Goal: Information Seeking & Learning: Learn about a topic

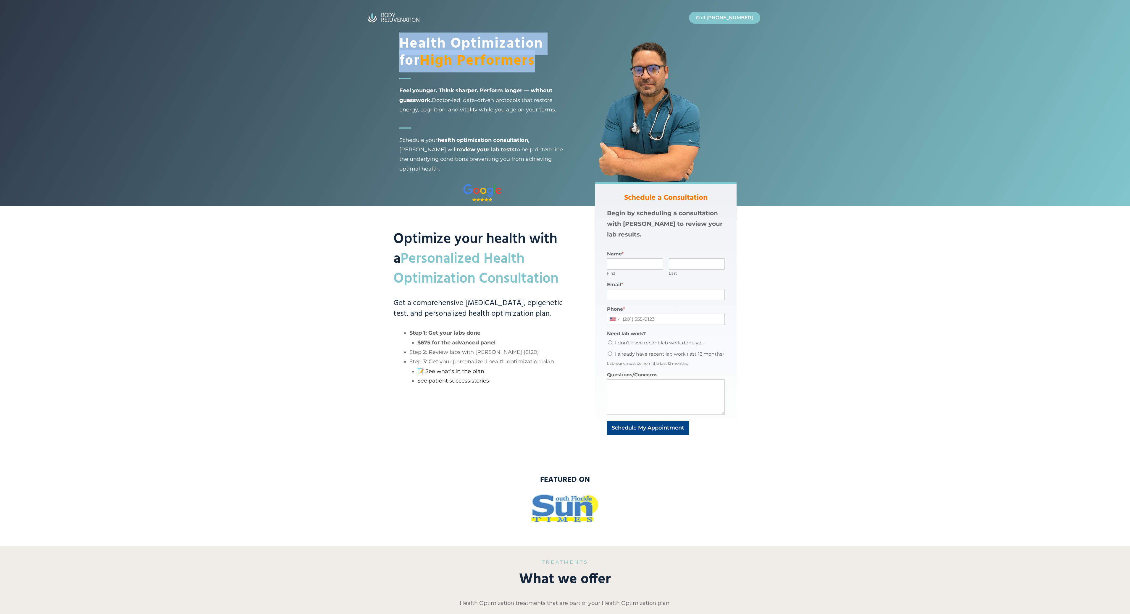
drag, startPoint x: 402, startPoint y: 42, endPoint x: 549, endPoint y: 67, distance: 148.9
click at [549, 67] on h1 "Health Optimization for High Performers" at bounding box center [482, 53] width 166 height 34
click at [416, 324] on div "Optimize your health with a Personalized Health Optimization Consultation Get a…" at bounding box center [482, 313] width 178 height 263
click at [422, 51] on strong "Health Optimization for High Performers" at bounding box center [471, 53] width 144 height 40
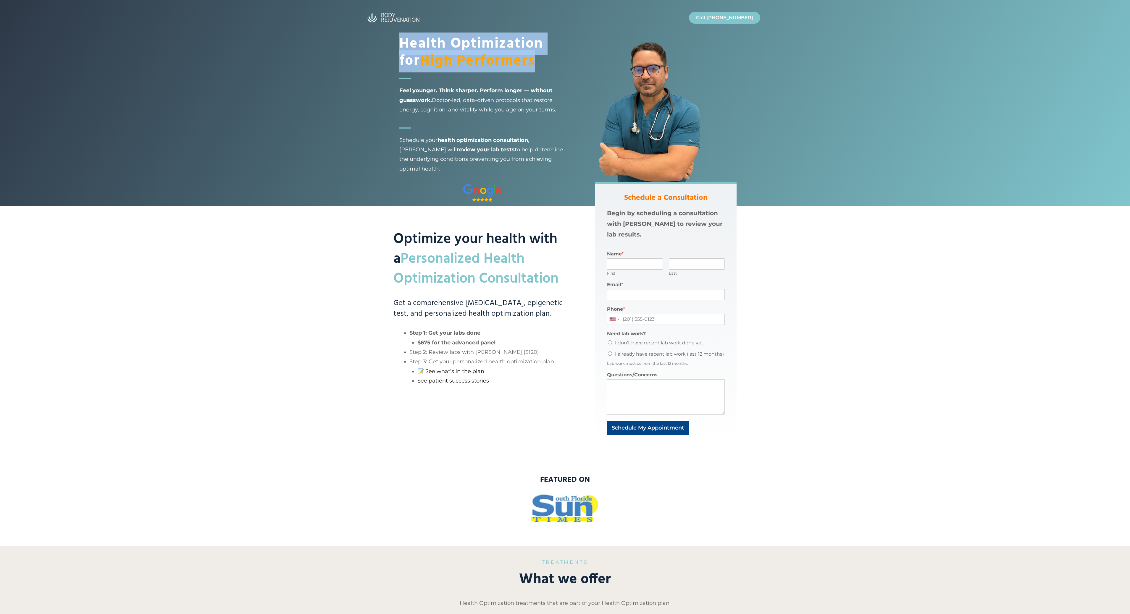
click at [422, 51] on strong "Health Optimization for High Performers" at bounding box center [471, 53] width 144 height 40
click at [408, 86] on span "Feel younger. Think sharper. Perform longer — without guesswork. Doctor-led, da…" at bounding box center [482, 100] width 166 height 29
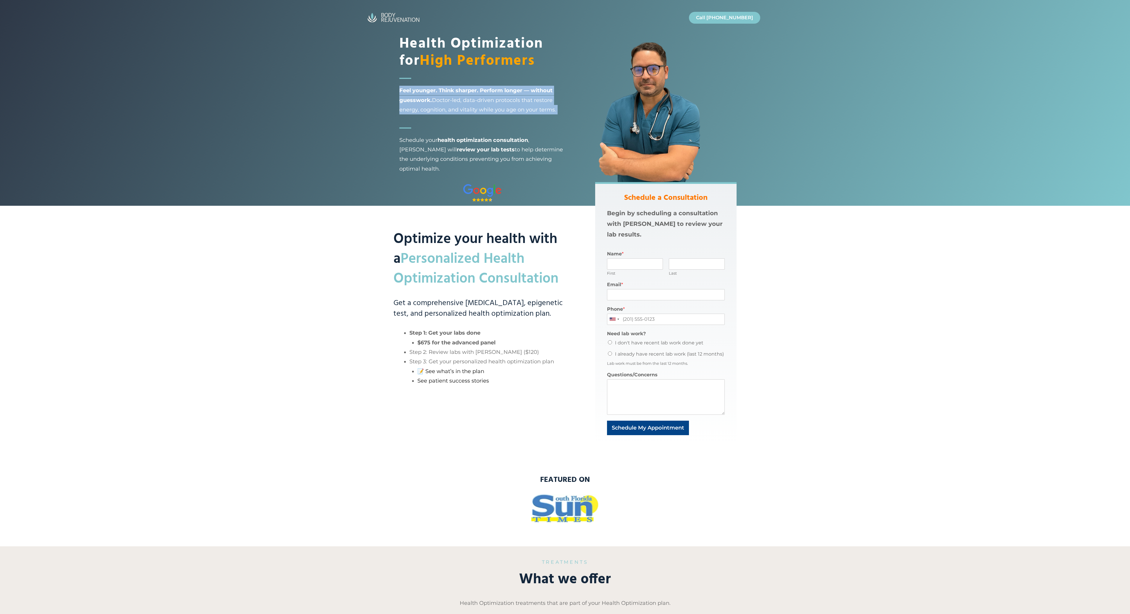
drag, startPoint x: 398, startPoint y: 92, endPoint x: 475, endPoint y: 116, distance: 80.2
click at [475, 116] on div "Health Optimization for High Performers Feel younger. Think sharper. Perform lo…" at bounding box center [565, 103] width 355 height 206
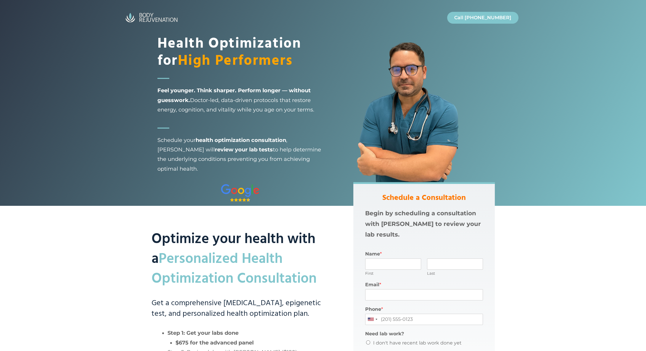
click at [178, 99] on strong "Feel younger. Think sharper. Perform longer — without guesswork." at bounding box center [233, 95] width 153 height 16
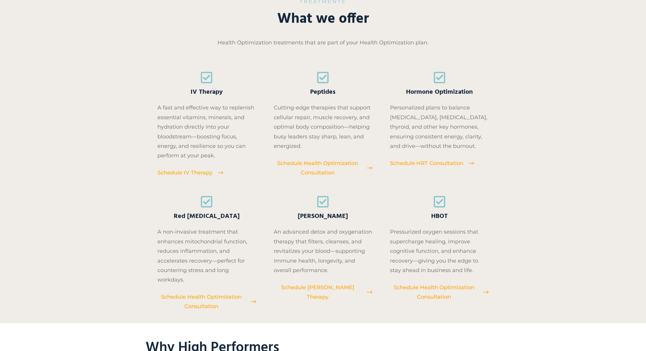
scroll to position [560, 0]
click at [200, 93] on span "IV Therapy" at bounding box center [207, 93] width 32 height 10
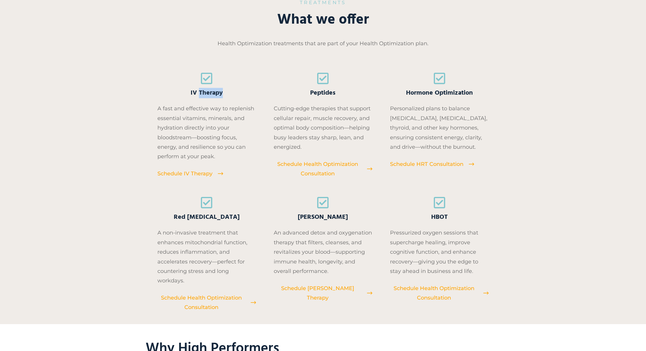
click at [200, 93] on span "IV Therapy" at bounding box center [207, 93] width 32 height 10
click at [330, 93] on span "Peptides" at bounding box center [322, 93] width 25 height 10
click at [435, 90] on span "Hormone Optimization" at bounding box center [439, 93] width 67 height 10
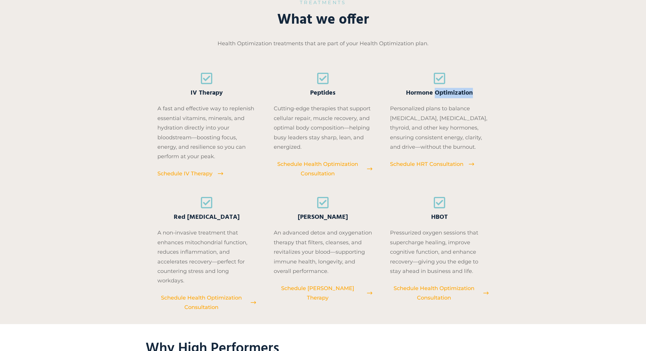
click at [435, 90] on span "Hormone Optimization" at bounding box center [439, 93] width 67 height 10
click at [413, 92] on span "Hormone Optimization" at bounding box center [439, 93] width 67 height 10
click at [215, 215] on span "Red [MEDICAL_DATA]" at bounding box center [207, 217] width 66 height 10
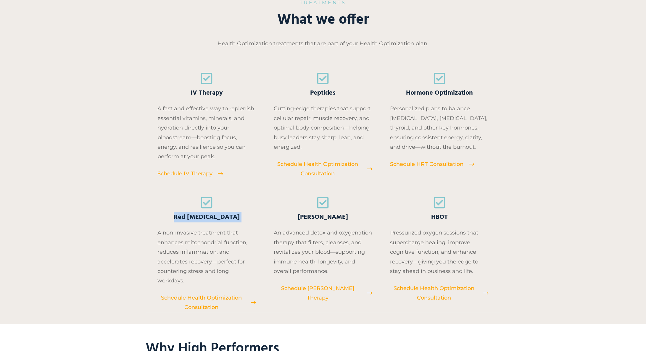
click at [215, 215] on span "Red [MEDICAL_DATA]" at bounding box center [207, 217] width 66 height 10
click at [322, 216] on span "[PERSON_NAME]" at bounding box center [323, 217] width 50 height 10
click at [437, 217] on span "HBOT" at bounding box center [439, 217] width 17 height 10
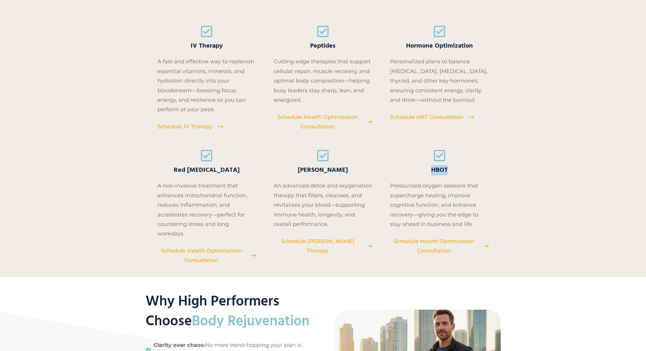
scroll to position [639, 0]
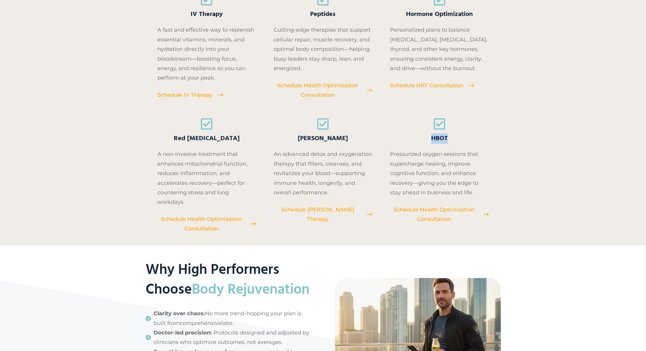
click at [440, 137] on span "HBOT" at bounding box center [439, 139] width 17 height 10
drag, startPoint x: 440, startPoint y: 137, endPoint x: 387, endPoint y: 137, distance: 53.0
click at [428, 137] on h4 "HBOT" at bounding box center [439, 130] width 99 height 26
click at [317, 134] on span "[PERSON_NAME]" at bounding box center [323, 139] width 50 height 10
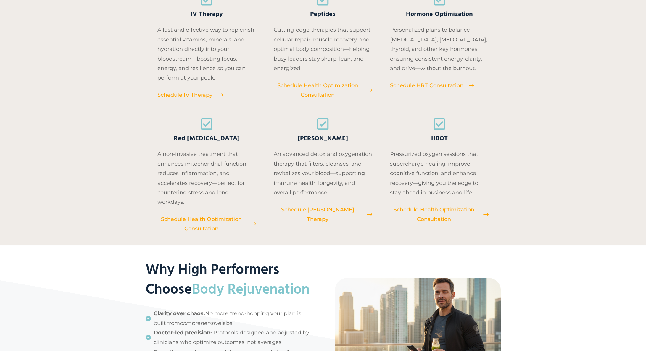
click at [317, 134] on span "[PERSON_NAME]" at bounding box center [323, 139] width 50 height 10
click at [221, 135] on span "Red [MEDICAL_DATA]" at bounding box center [207, 139] width 66 height 10
click at [443, 128] on icon at bounding box center [439, 124] width 12 height 12
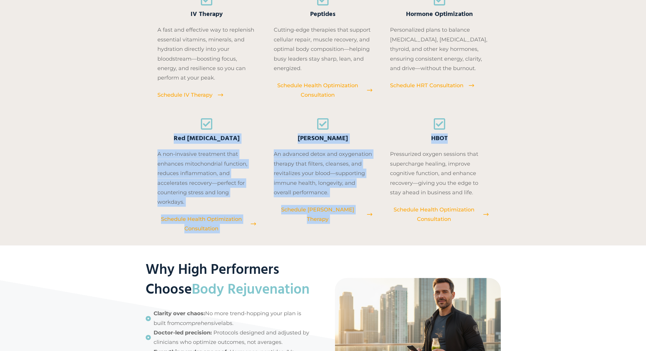
drag, startPoint x: 175, startPoint y: 133, endPoint x: 455, endPoint y: 139, distance: 280.2
click at [455, 139] on div "IV Therapy A fast and effective way to replenish essential vitamins, minerals, …" at bounding box center [314, 113] width 349 height 240
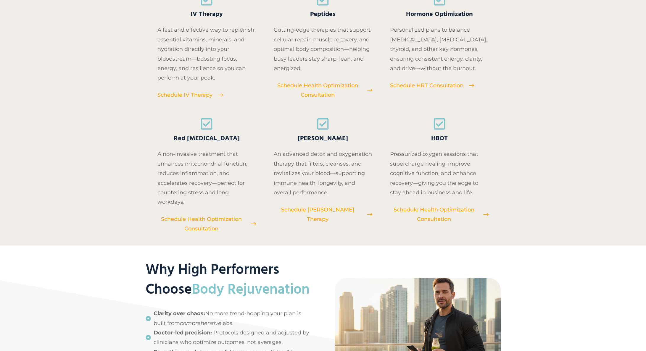
click at [445, 123] on icon at bounding box center [439, 123] width 13 height 13
click at [212, 137] on span "Red [MEDICAL_DATA]" at bounding box center [207, 139] width 66 height 10
click at [435, 137] on span "HBOT" at bounding box center [439, 139] width 17 height 10
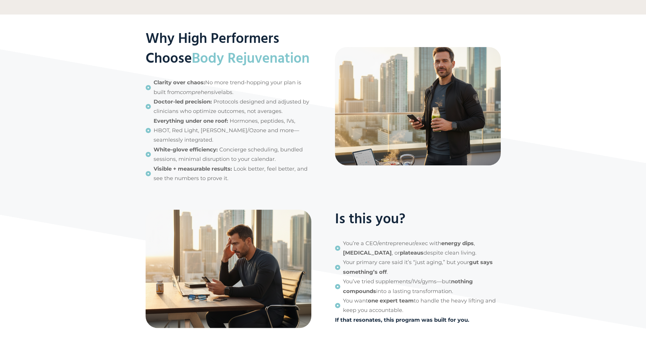
scroll to position [869, 0]
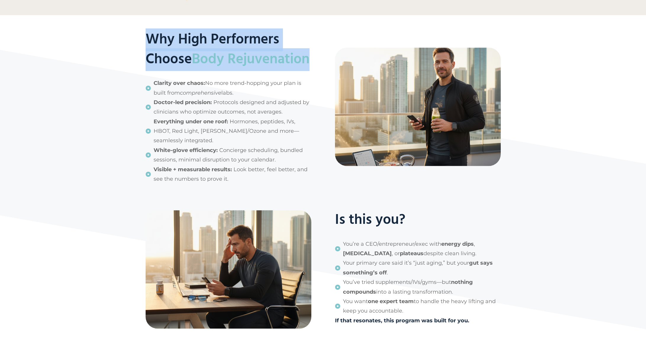
drag, startPoint x: 149, startPoint y: 37, endPoint x: 236, endPoint y: 75, distance: 95.4
click at [236, 70] on h2 "Why High Performers Choose Body Rejuvenation" at bounding box center [229, 50] width 166 height 40
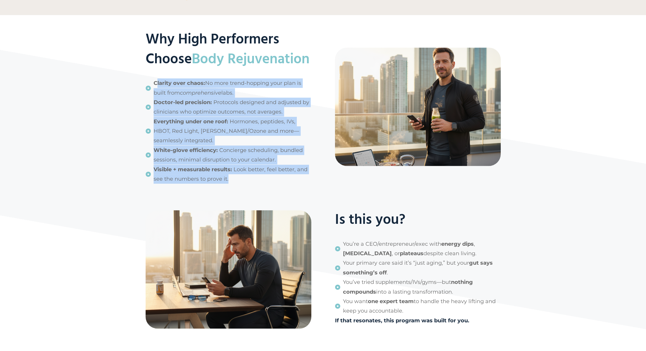
drag, startPoint x: 157, startPoint y: 102, endPoint x: 231, endPoint y: 199, distance: 122.3
click at [231, 184] on div "Why High Performers Choose Body Rejuvenation Clarity over chaos: No more trend-…" at bounding box center [229, 107] width 166 height 154
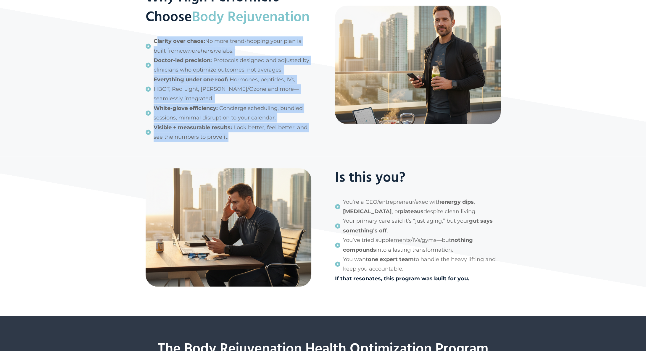
scroll to position [914, 0]
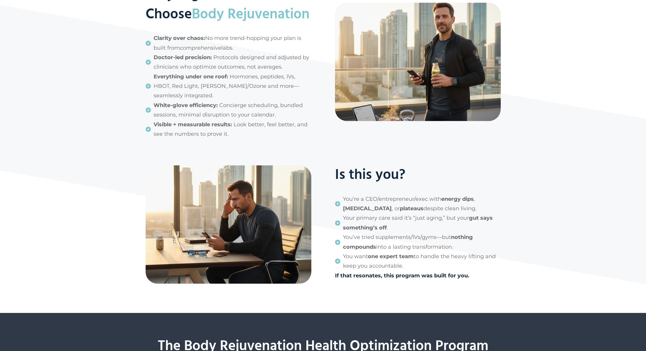
click at [341, 214] on p "You’re a CEO/entrepreneur/exec with energy dips , brain fog , or plateaus despi…" at bounding box center [418, 203] width 166 height 19
click at [343, 214] on span "You’re a CEO/entrepreneur/exec with energy dips , brain fog , or plateaus despi…" at bounding box center [422, 203] width 158 height 19
drag, startPoint x: 343, startPoint y: 218, endPoint x: 417, endPoint y: 286, distance: 100.1
click at [417, 286] on div "Is this you? You’re a CEO/entrepreneur/exec with energy dips , [MEDICAL_DATA] ,…" at bounding box center [418, 225] width 166 height 121
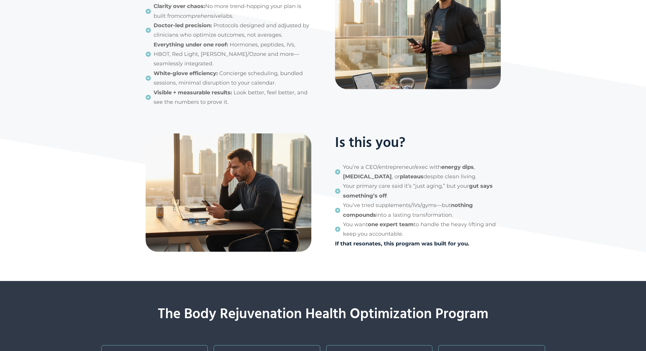
scroll to position [952, 0]
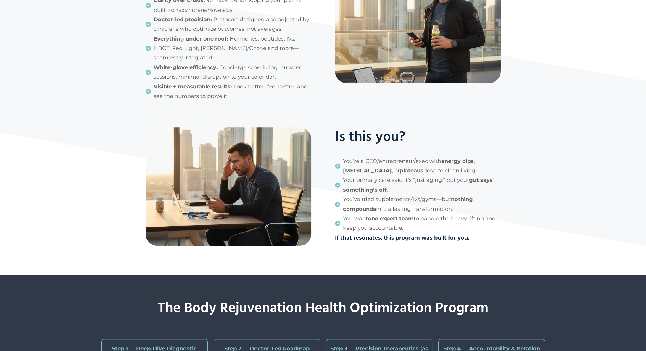
click at [351, 176] on span "You’re a CEO/entrepreneur/exec with energy dips , brain fog , or plateaus despi…" at bounding box center [422, 166] width 158 height 19
click at [452, 164] on strong "energy dips" at bounding box center [457, 161] width 33 height 7
click at [346, 174] on strong "[MEDICAL_DATA]" at bounding box center [367, 170] width 49 height 7
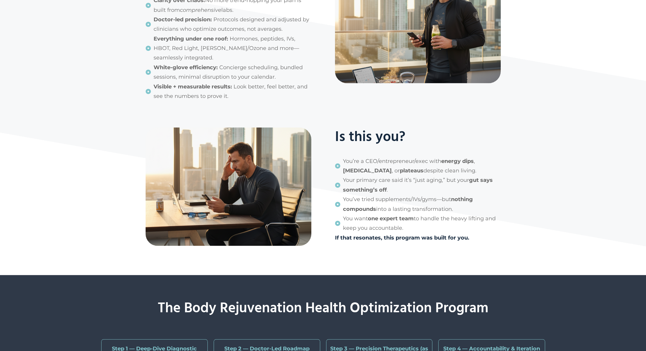
click at [400, 174] on strong "plateaus" at bounding box center [412, 170] width 24 height 7
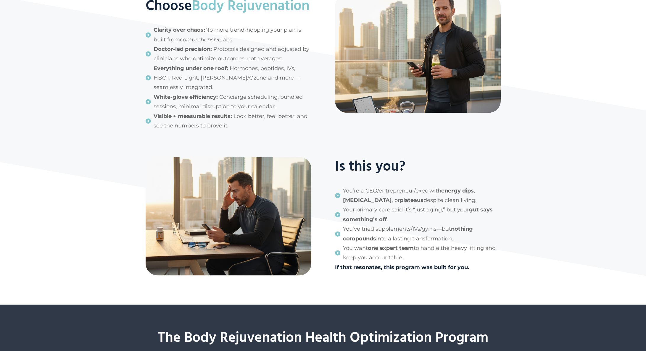
scroll to position [916, 0]
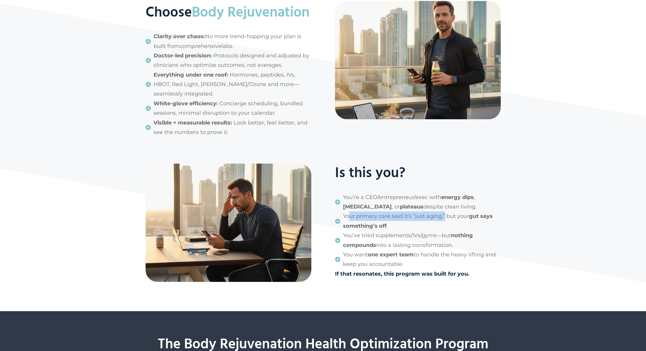
drag, startPoint x: 349, startPoint y: 237, endPoint x: 444, endPoint y: 238, distance: 95.9
click at [444, 231] on span "Your primary care said it’s “just aging,” but your gut says something’s off ." at bounding box center [422, 221] width 158 height 19
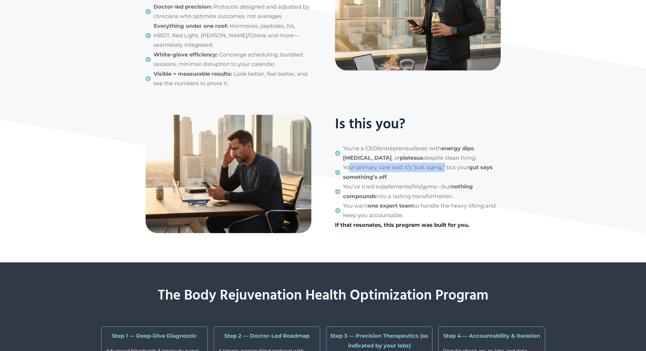
scroll to position [966, 0]
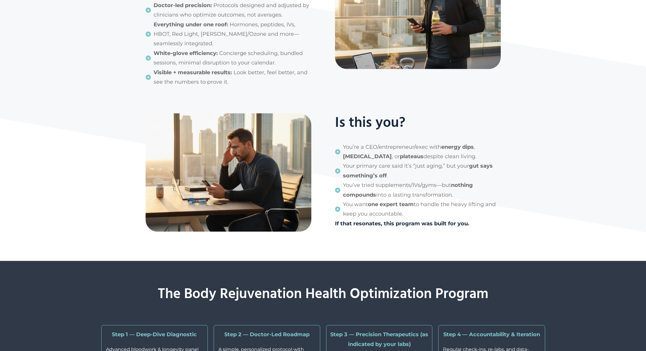
click at [348, 179] on strong "gut says something’s off" at bounding box center [418, 171] width 150 height 16
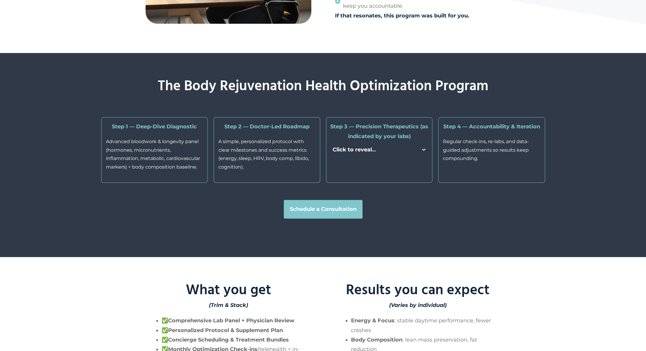
scroll to position [1204, 0]
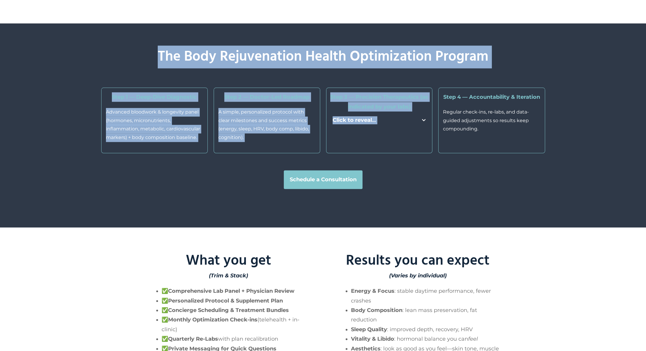
drag, startPoint x: 151, startPoint y: 72, endPoint x: 389, endPoint y: 166, distance: 256.0
click at [389, 166] on div "The Body Rejuvenation Health Optimization Program Step 1 — Deep-Dive Diagnostic…" at bounding box center [323, 125] width 444 height 157
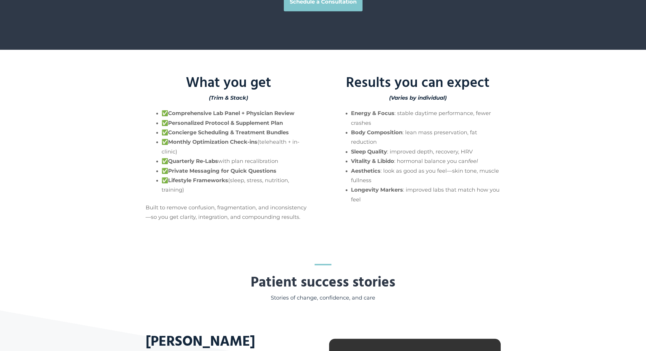
scroll to position [1409, 0]
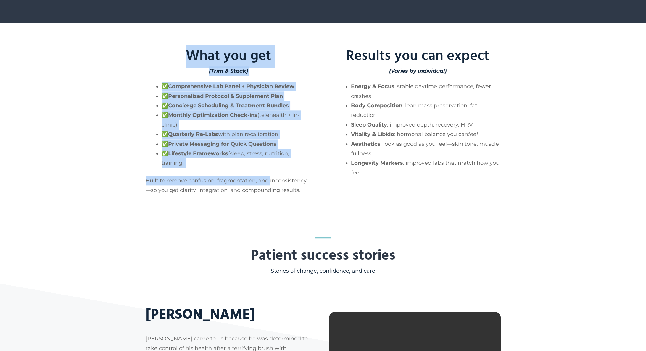
drag, startPoint x: 175, startPoint y: 68, endPoint x: 269, endPoint y: 196, distance: 159.1
click at [269, 195] on div "What you get (Trim & Stack) ✅ Comprehensive Lab Panel + Physician Review ✅ Pers…" at bounding box center [229, 120] width 166 height 149
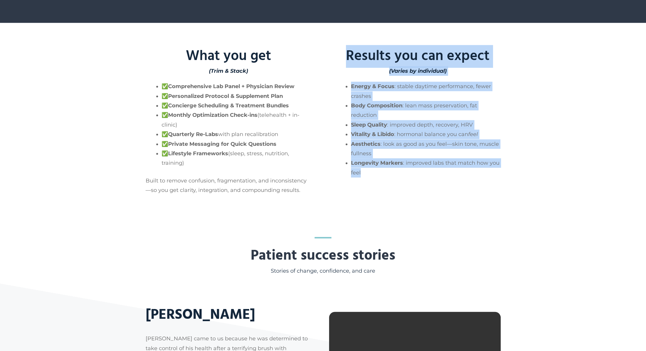
drag, startPoint x: 344, startPoint y: 65, endPoint x: 403, endPoint y: 193, distance: 141.6
click at [403, 193] on div "What you get (Trim & Stack) ✅ Comprehensive Lab Panel + Physician Review ✅ Pers…" at bounding box center [323, 119] width 646 height 192
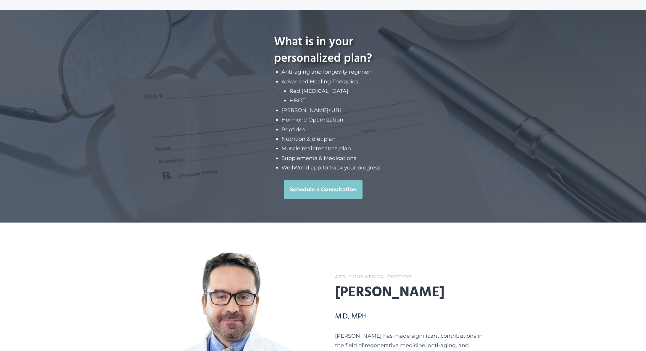
scroll to position [2377, 0]
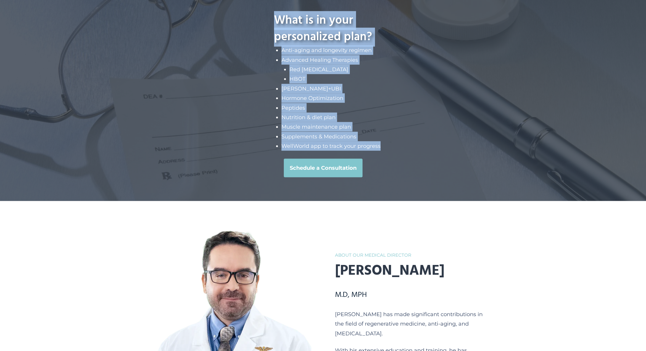
drag, startPoint x: 276, startPoint y: 22, endPoint x: 383, endPoint y: 155, distance: 170.7
click at [383, 155] on div "What is in your personalized plan? Anti-aging and longevity regimen Advanced He…" at bounding box center [323, 95] width 162 height 212
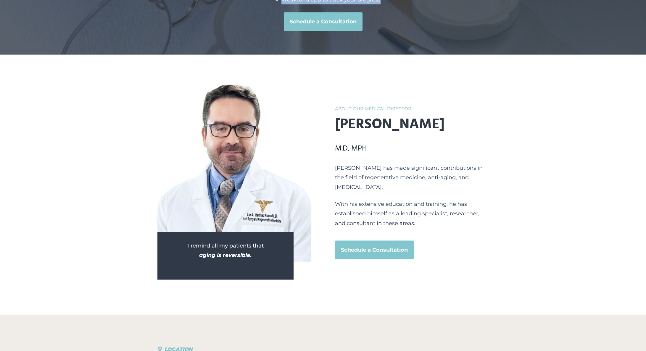
scroll to position [2556, 0]
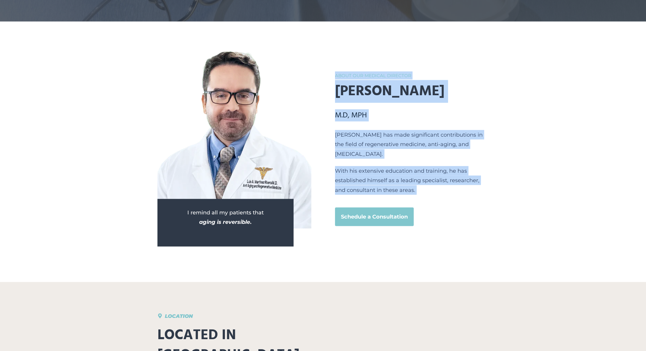
drag, startPoint x: 335, startPoint y: 77, endPoint x: 419, endPoint y: 202, distance: 150.8
click at [419, 202] on div "About our Medical Director Dr. Luis Martinez M.D, MPH Dr. Luis Martínez has mad…" at bounding box center [412, 149] width 154 height 155
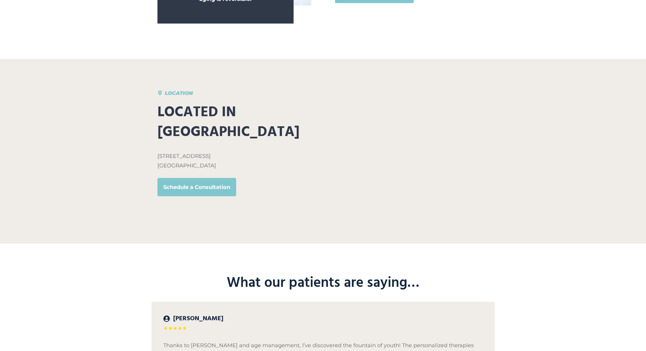
scroll to position [2780, 0]
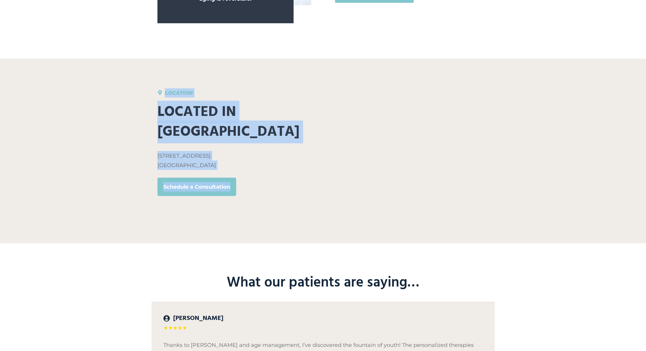
drag, startPoint x: 153, startPoint y: 90, endPoint x: 300, endPoint y: 202, distance: 184.6
click at [300, 202] on div "Location Located in Hallandale Beach 664 W Hallandale Beach Blvd, Hallandale, F…" at bounding box center [323, 151] width 355 height 185
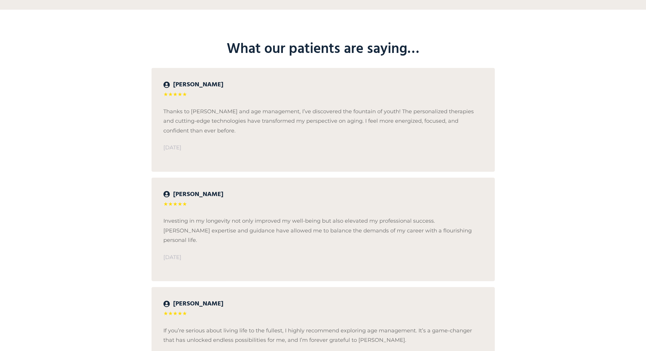
scroll to position [3016, 0]
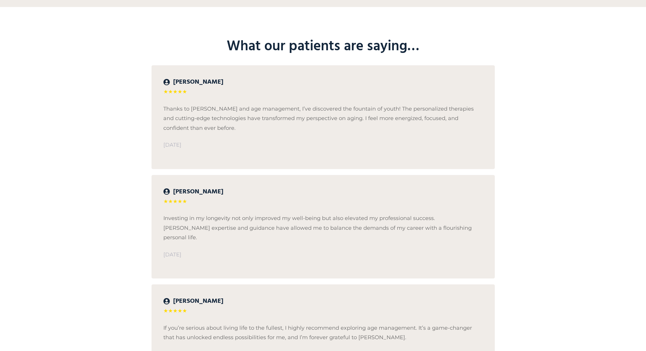
click at [226, 55] on h2 "What our patients are saying…" at bounding box center [322, 47] width 343 height 20
click at [199, 114] on p "Thanks to [PERSON_NAME] and age management, I’ve discovered the fountain of you…" at bounding box center [323, 118] width 320 height 29
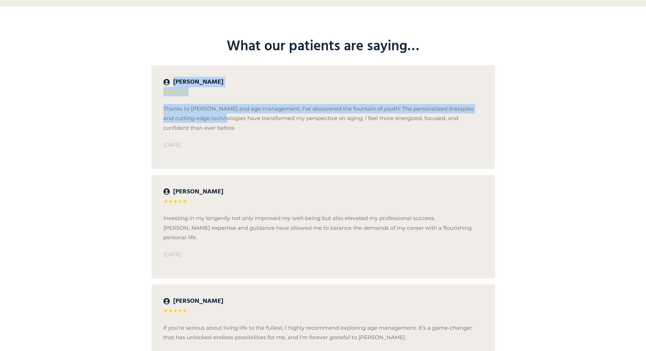
drag, startPoint x: 165, startPoint y: 88, endPoint x: 220, endPoint y: 128, distance: 68.3
click at [220, 128] on div "Carlos ★★★★★ Thanks to Dr. Martinez and age management, I’ve discovered the fou…" at bounding box center [322, 117] width 343 height 104
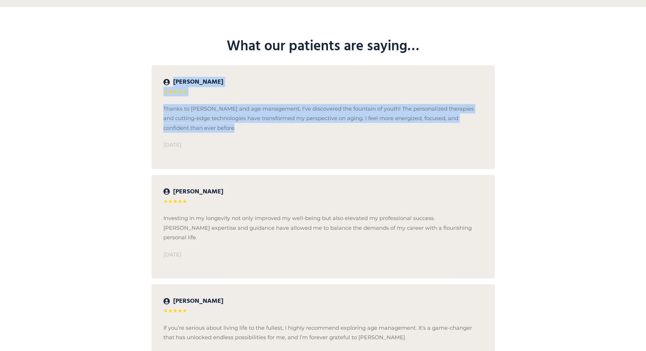
scroll to position [3075, 0]
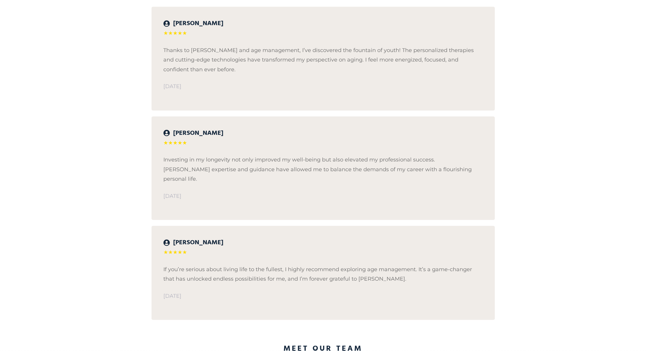
click at [178, 134] on strong "[PERSON_NAME]" at bounding box center [198, 133] width 50 height 10
click at [177, 238] on strong "[PERSON_NAME]" at bounding box center [198, 243] width 50 height 10
click at [228, 266] on p "If you’re serious about living life to the fullest, I highly recommend explorin…" at bounding box center [323, 274] width 320 height 19
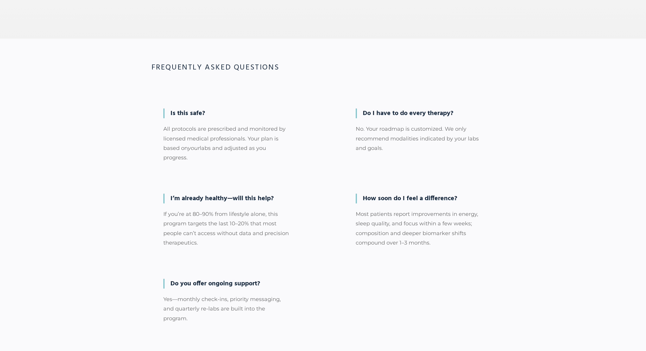
scroll to position [3673, 0]
click at [151, 63] on h3 "Frequently Asked Questions" at bounding box center [322, 68] width 343 height 11
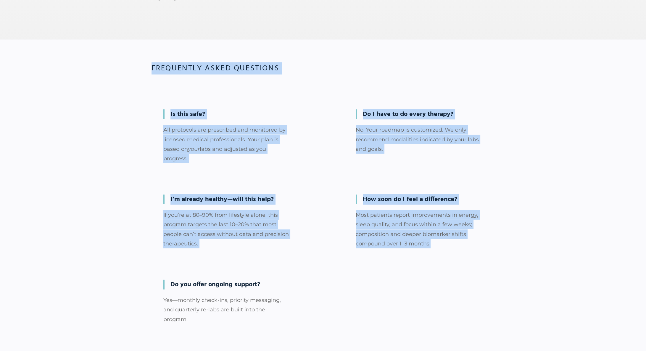
drag, startPoint x: 153, startPoint y: 43, endPoint x: 378, endPoint y: 274, distance: 322.8
click at [378, 274] on div "Frequently Asked Questions Is this safe? All protocols are prescribed and monit…" at bounding box center [323, 204] width 355 height 328
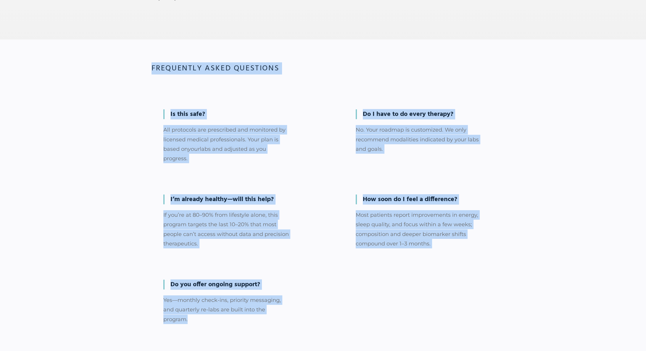
click at [300, 281] on div "Do you offer ongoing support? Yes—monthly check-ins, priority messaging, and qu…" at bounding box center [226, 305] width 151 height 75
click at [128, 126] on div "Is this safe? All protocols are prescribed and monitored by licensed medical pr…" at bounding box center [206, 140] width 192 height 85
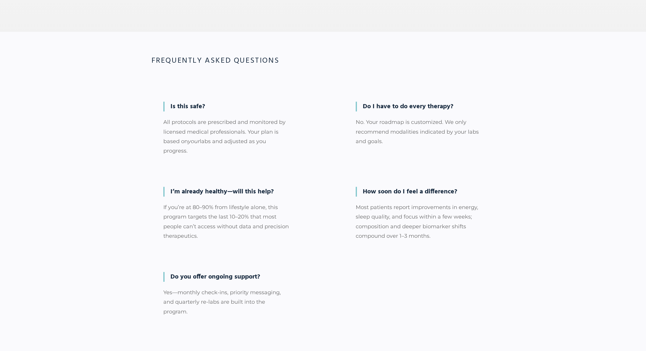
scroll to position [3681, 0]
drag, startPoint x: 168, startPoint y: 165, endPoint x: 283, endPoint y: 176, distance: 114.7
click at [283, 176] on div "I’m already healthy—will this help? If you’re at 80–90% from lifestyle alone, t…" at bounding box center [226, 217] width 151 height 85
click at [200, 202] on p "If you’re at 80–90% from lifestyle alone, this program targets the last 10–20% …" at bounding box center [226, 221] width 127 height 38
drag, startPoint x: 362, startPoint y: 165, endPoint x: 459, endPoint y: 165, distance: 96.7
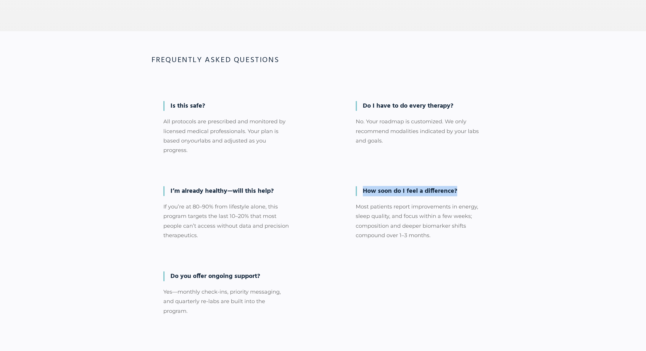
click at [459, 186] on h4 "How soon do I feel a difference?" at bounding box center [419, 191] width 127 height 10
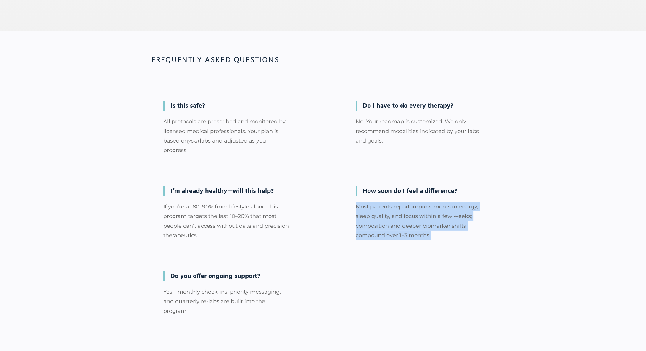
drag, startPoint x: 354, startPoint y: 183, endPoint x: 440, endPoint y: 209, distance: 89.8
click at [440, 209] on div "How soon do I feel a difference? Most patients report improvements in energy, s…" at bounding box center [419, 217] width 151 height 85
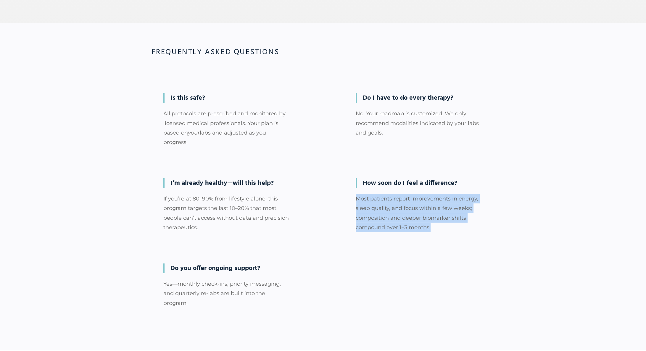
scroll to position [3690, 0]
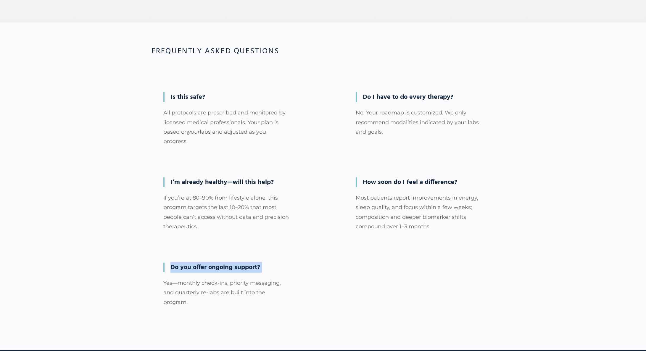
drag, startPoint x: 170, startPoint y: 244, endPoint x: 275, endPoint y: 250, distance: 105.2
click at [275, 251] on div "Do you offer ongoing support? Yes—monthly check-ins, priority messaging, and qu…" at bounding box center [226, 288] width 151 height 75
click at [365, 80] on div "Do I have to do every therapy? No. Your roadmap is customized. We only recommen…" at bounding box center [419, 117] width 151 height 75
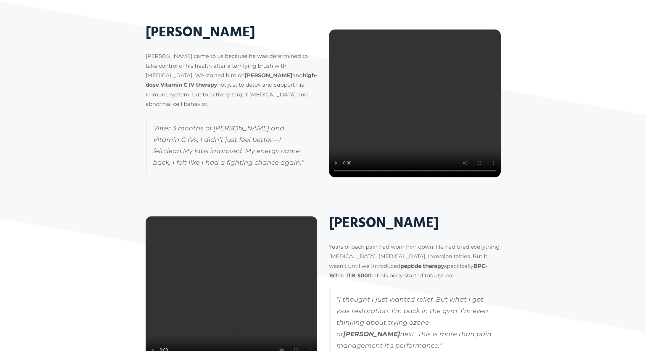
scroll to position [1731, 0]
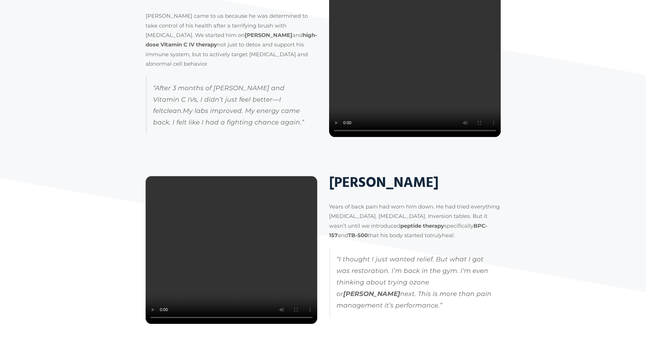
drag, startPoint x: 189, startPoint y: 133, endPoint x: 221, endPoint y: 147, distance: 35.0
click at [222, 144] on div "Fred Boreman Fred came to us because he was determined to take control of his h…" at bounding box center [225, 63] width 183 height 161
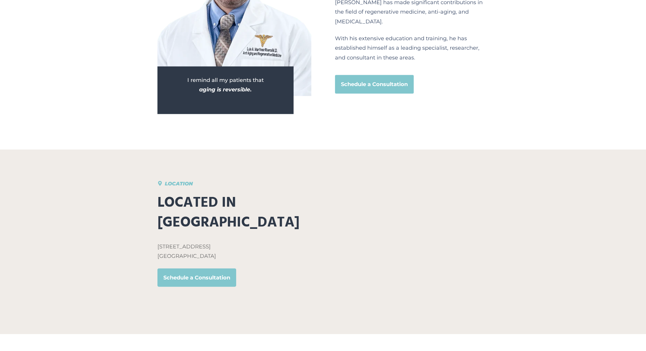
click at [294, 215] on h2 "Located in [GEOGRAPHIC_DATA]" at bounding box center [235, 213] width 157 height 40
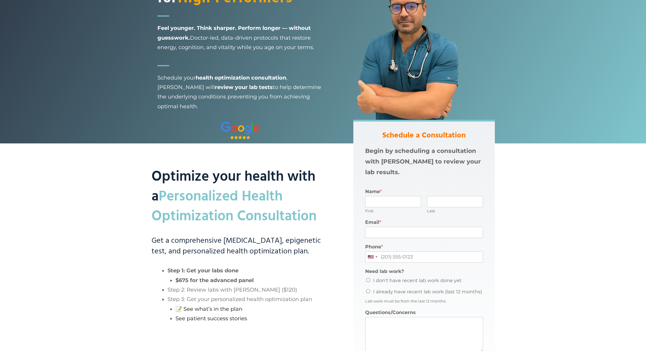
scroll to position [0, 0]
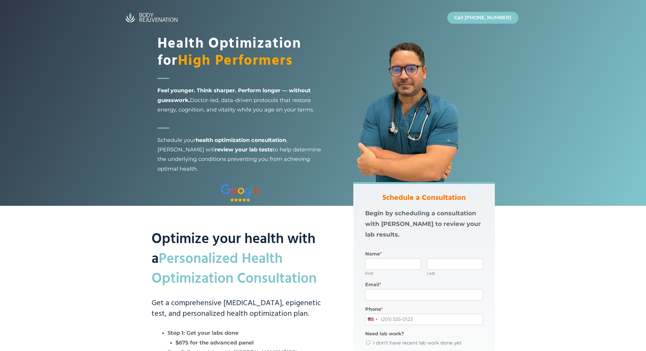
click at [183, 115] on div "Health Optimization for High Performers Feel younger. Think sharper. Perform lo…" at bounding box center [240, 121] width 166 height 170
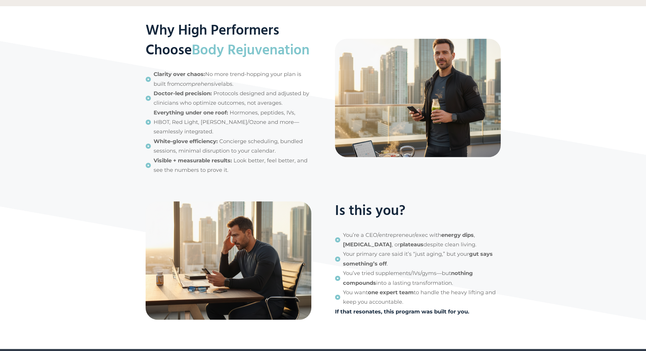
scroll to position [878, 0]
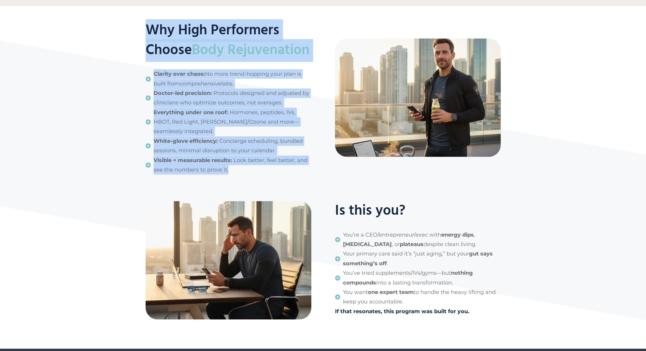
drag, startPoint x: 147, startPoint y: 28, endPoint x: 231, endPoint y: 190, distance: 181.8
click at [231, 175] on div "Why High Performers Choose Body Rejuvenation Clarity over chaos: No more trend-…" at bounding box center [229, 98] width 166 height 154
click at [231, 175] on span "Visible + measurable results: Look better, feel better, and see the numbers to …" at bounding box center [233, 165] width 158 height 19
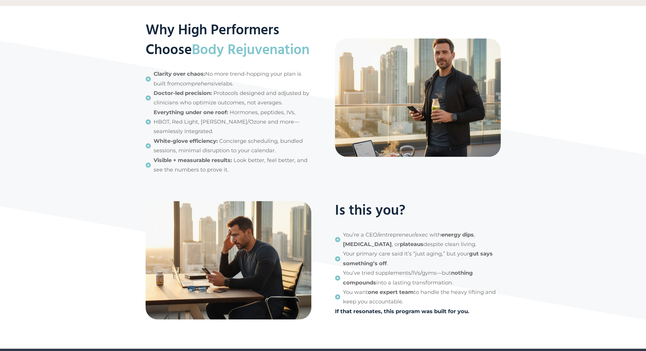
click at [231, 175] on span "Visible + measurable results: Look better, feel better, and see the numbers to …" at bounding box center [233, 165] width 158 height 19
click at [204, 136] on span "Everything under one roof: Hormones, peptides, IVs, HBOT, Red Light, [PERSON_NA…" at bounding box center [233, 122] width 158 height 29
drag, startPoint x: 154, startPoint y: 93, endPoint x: 204, endPoint y: 94, distance: 49.1
click at [204, 77] on strong "Clarity over chaos:" at bounding box center [179, 74] width 51 height 7
click at [154, 144] on strong "White-glove efficiency:" at bounding box center [186, 141] width 64 height 7
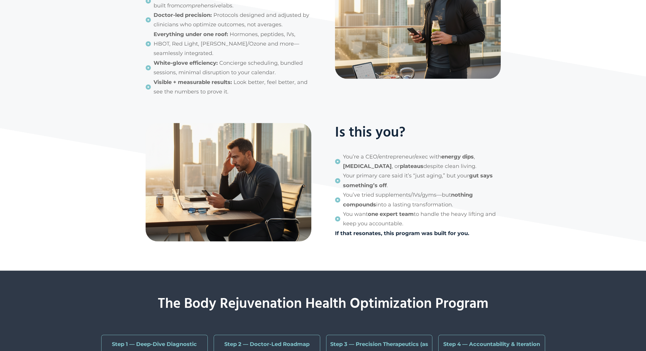
scroll to position [959, 0]
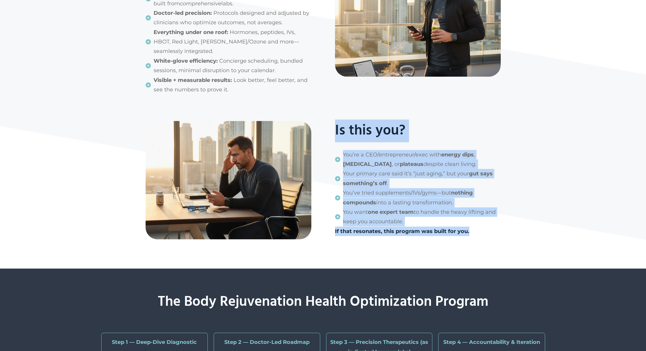
drag, startPoint x: 334, startPoint y: 149, endPoint x: 472, endPoint y: 251, distance: 171.4
click at [472, 242] on div "Is this you? You’re a CEO/entrepreneur/exec with energy dips , [MEDICAL_DATA] ,…" at bounding box center [405, 181] width 189 height 121
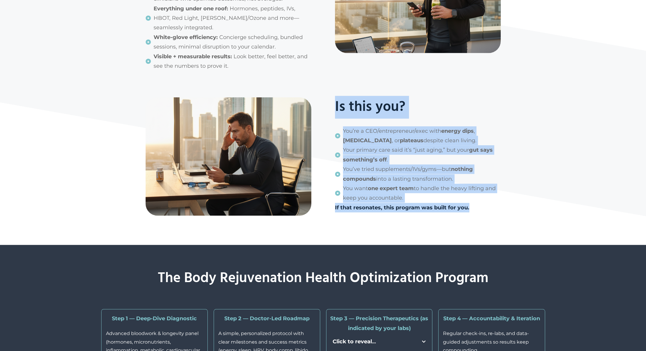
scroll to position [988, 0]
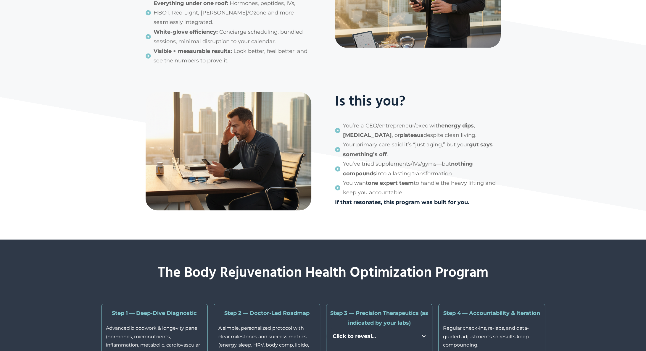
click at [330, 119] on div "Is this you? You’re a CEO/entrepreneur/exec with energy dips , [MEDICAL_DATA] ,…" at bounding box center [405, 152] width 189 height 121
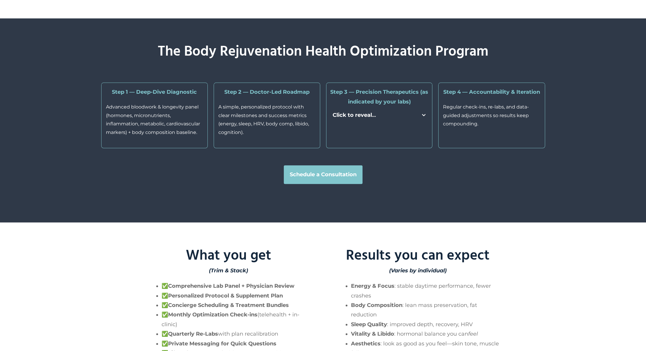
scroll to position [1217, 0]
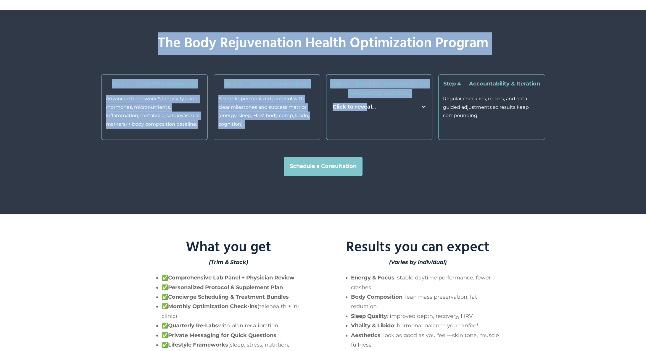
drag, startPoint x: 145, startPoint y: 54, endPoint x: 373, endPoint y: 131, distance: 240.9
click at [373, 131] on div "The Body Rejuvenation Health Optimization Program Step 1 — Deep-Dive Diagnostic…" at bounding box center [323, 112] width 444 height 157
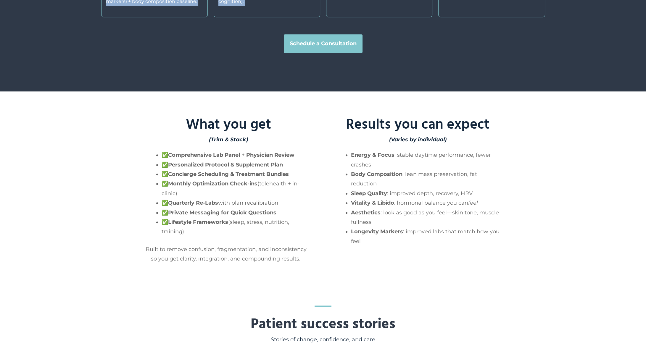
scroll to position [1371, 0]
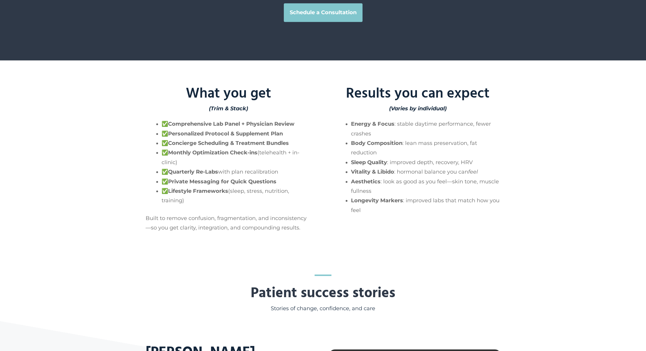
click at [183, 104] on h2 "What you get" at bounding box center [229, 94] width 166 height 20
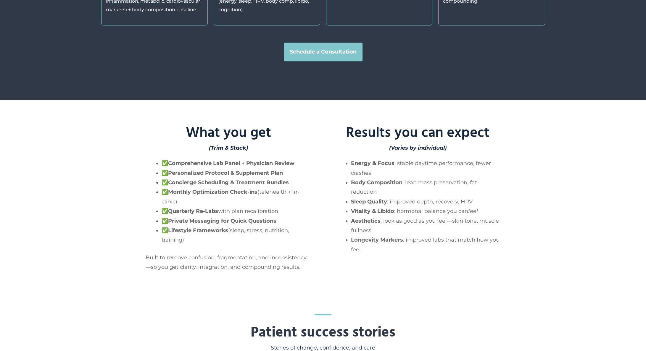
scroll to position [1347, 0]
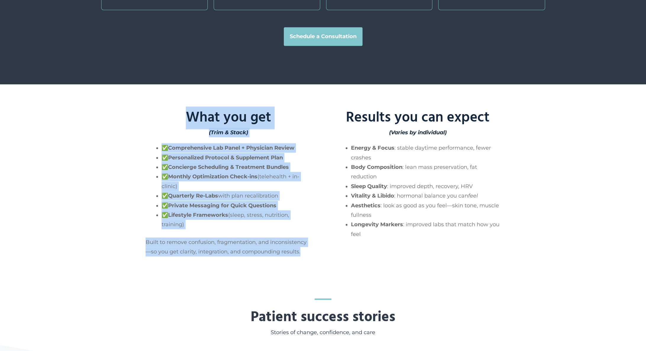
drag, startPoint x: 186, startPoint y: 135, endPoint x: 311, endPoint y: 267, distance: 181.4
click at [311, 264] on div "What you get (Trim & Stack) ✅ Comprehensive Lab Panel + Physician Review ✅ Pers…" at bounding box center [311, 186] width 379 height 156
click at [180, 161] on strong "Personalized Protocol & Supplement Plan" at bounding box center [225, 157] width 115 height 7
drag, startPoint x: 189, startPoint y: 140, endPoint x: 305, endPoint y: 273, distance: 177.0
click at [305, 257] on div "What you get (Trim & Stack) ✅ Comprehensive Lab Panel + Physician Review ✅ Pers…" at bounding box center [229, 182] width 166 height 149
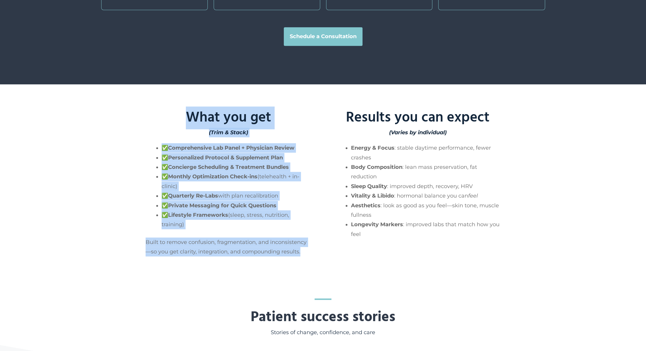
click at [305, 257] on p "Built to remove confusion, fragmentation, and inconsistency—so you get clarity,…" at bounding box center [229, 247] width 166 height 19
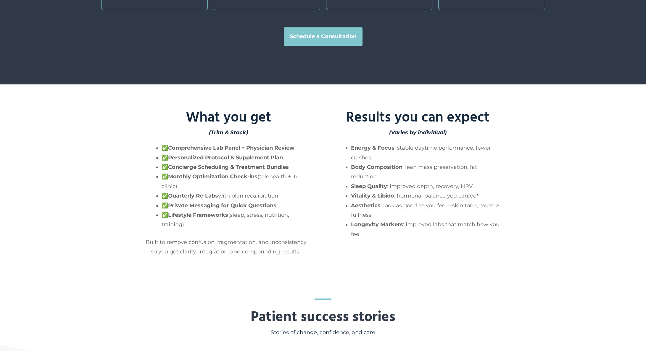
drag, startPoint x: 184, startPoint y: 134, endPoint x: 235, endPoint y: 247, distance: 124.5
click at [235, 247] on div "What you get (Trim & Stack) ✅ Comprehensive Lab Panel + Physician Review ✅ Pers…" at bounding box center [229, 182] width 166 height 149
click at [179, 153] on li "✅ Comprehensive Lab Panel + Physician Review" at bounding box center [237, 147] width 150 height 9
click at [186, 151] on strong "Comprehensive Lab Panel + Physician Review" at bounding box center [231, 148] width 126 height 7
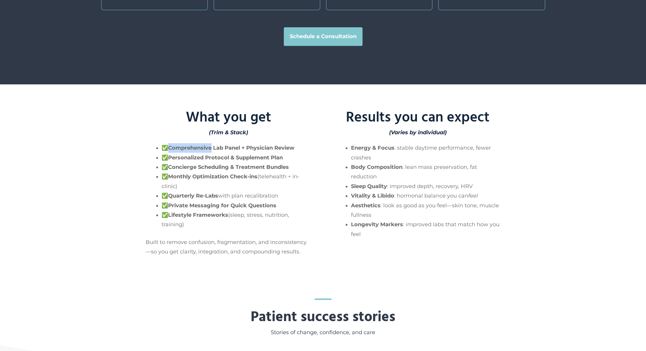
click at [186, 151] on strong "Comprehensive Lab Panel + Physician Review" at bounding box center [231, 148] width 126 height 7
click at [188, 161] on strong "Personalized Protocol & Supplement Plan" at bounding box center [225, 157] width 115 height 7
click at [206, 170] on strong "Concierge Scheduling & Treatment Bundles" at bounding box center [228, 167] width 121 height 7
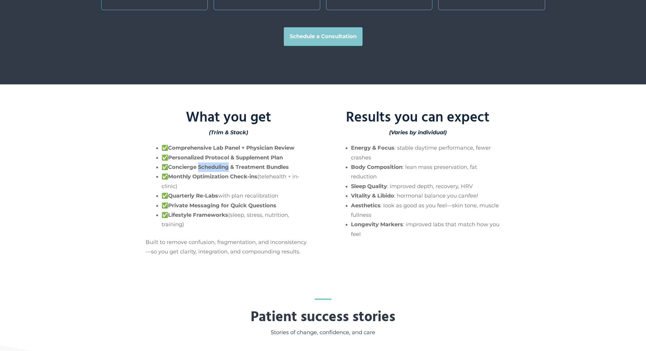
click at [206, 170] on strong "Concierge Scheduling & Treatment Bundles" at bounding box center [228, 167] width 121 height 7
click at [181, 180] on strong "Monthly Optimization Check-ins" at bounding box center [212, 176] width 89 height 7
click at [176, 199] on strong "Quarterly Re-Labs" at bounding box center [193, 196] width 50 height 7
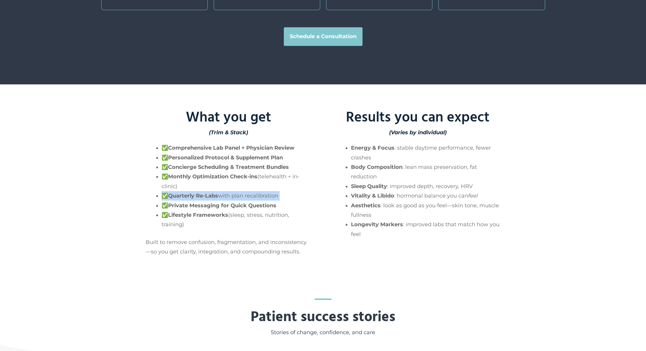
click at [176, 199] on strong "Quarterly Re-Labs" at bounding box center [193, 196] width 50 height 7
click at [178, 209] on strong "Private Messaging for Quick Questions" at bounding box center [222, 205] width 108 height 7
click at [184, 218] on strong "Lifestyle Frameworks" at bounding box center [198, 215] width 60 height 7
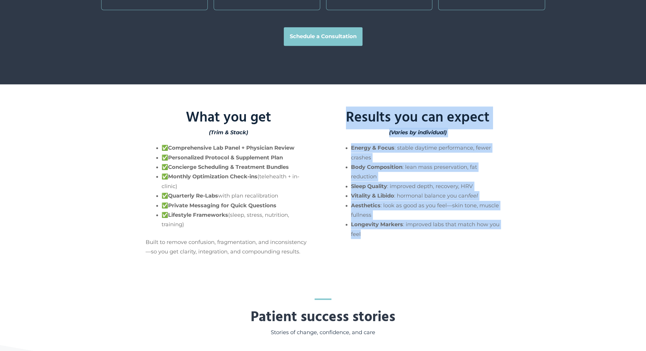
drag, startPoint x: 347, startPoint y: 135, endPoint x: 426, endPoint y: 255, distance: 143.3
click at [426, 239] on div "Results you can expect (Varies by individual) Energy & Focus : stable daytime p…" at bounding box center [418, 173] width 166 height 131
click at [392, 239] on li "Longevity Markers : improved labs that match how you feel" at bounding box center [426, 229] width 150 height 19
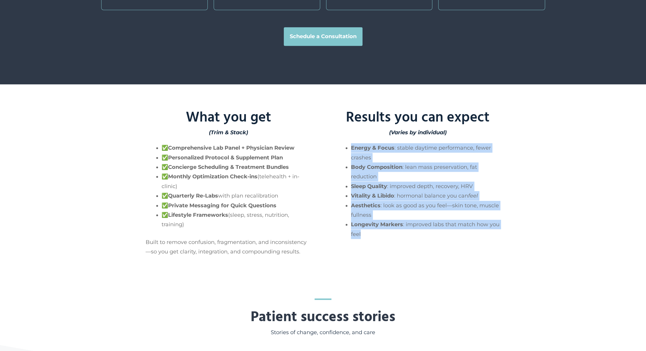
drag, startPoint x: 352, startPoint y: 165, endPoint x: 401, endPoint y: 252, distance: 100.5
click at [401, 239] on ul "Energy & Focus : stable daytime performance, fewer crashes Body Composition : l…" at bounding box center [426, 191] width 150 height 96
click at [344, 264] on div "What you get (Trim & Stack) ✅ Comprehensive Lab Panel + Physician Review ✅ Pers…" at bounding box center [311, 186] width 379 height 156
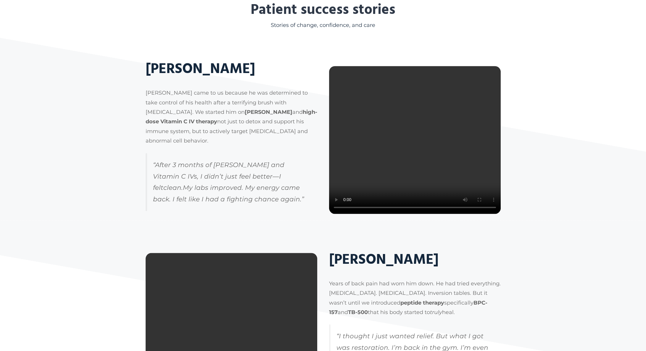
scroll to position [1754, 0]
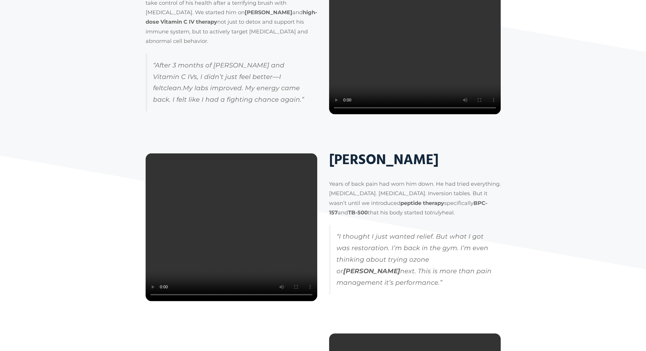
click at [537, 248] on div "[PERSON_NAME] Years of back pain had worn him down. He had tried everything. [M…" at bounding box center [323, 212] width 646 height 183
click at [222, 137] on div "[PERSON_NAME] Years of back pain had worn him down. He had tried everything. [M…" at bounding box center [323, 212] width 355 height 183
